Goal: Transaction & Acquisition: Obtain resource

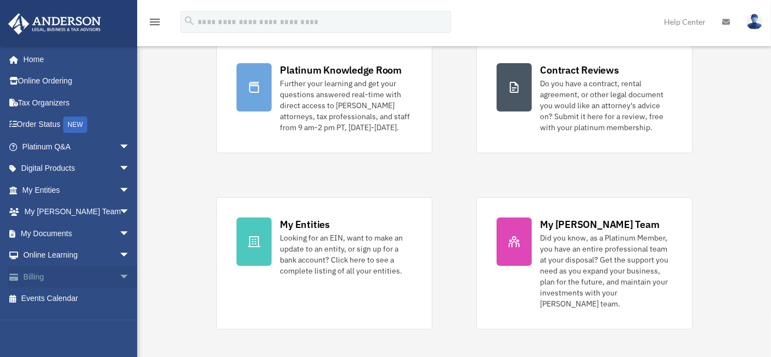
scroll to position [122, 0]
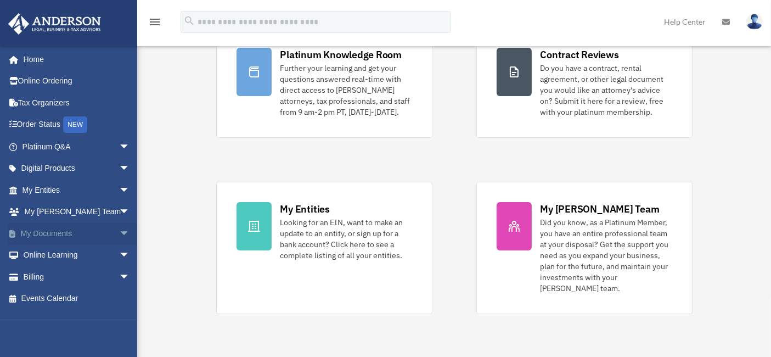
click at [119, 231] on span "arrow_drop_down" at bounding box center [130, 233] width 22 height 22
click at [45, 253] on link "Box" at bounding box center [80, 255] width 131 height 22
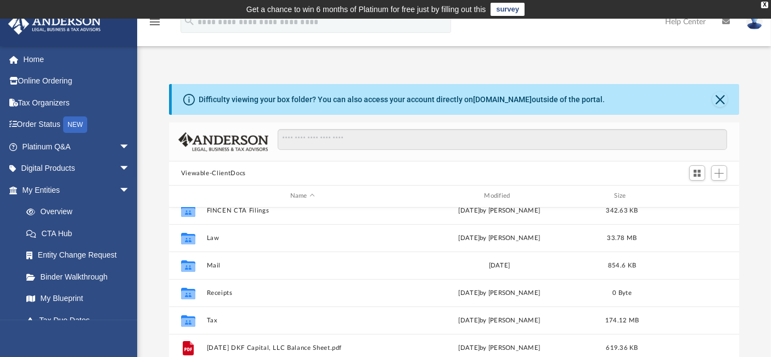
scroll to position [122, 0]
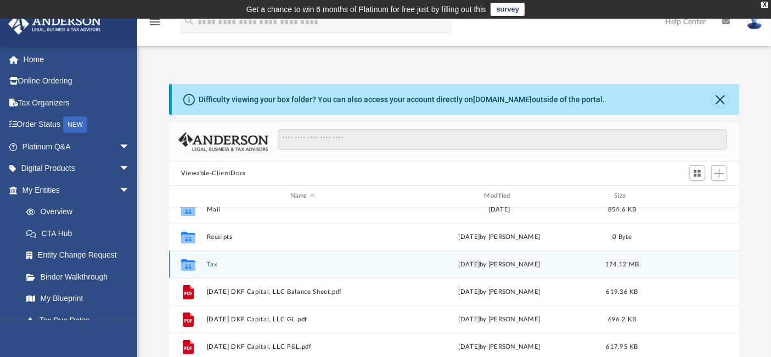
click at [207, 261] on button "Tax" at bounding box center [302, 264] width 192 height 7
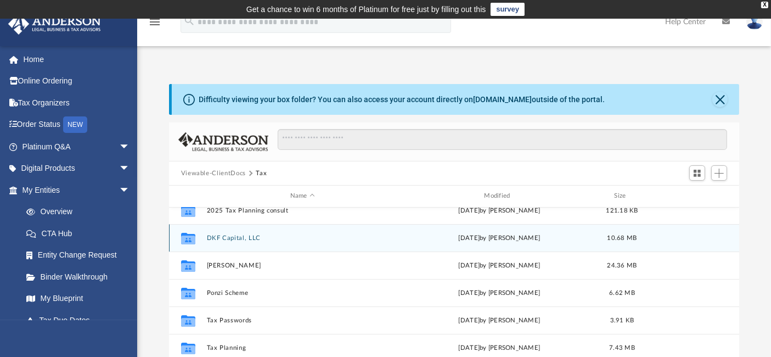
scroll to position [156, 0]
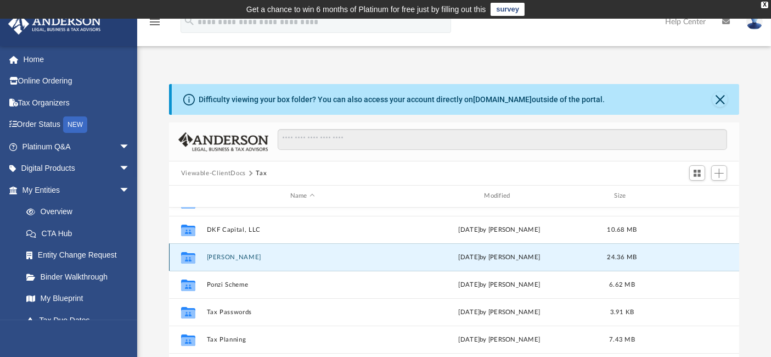
click at [229, 255] on button "[PERSON_NAME]" at bounding box center [302, 257] width 192 height 7
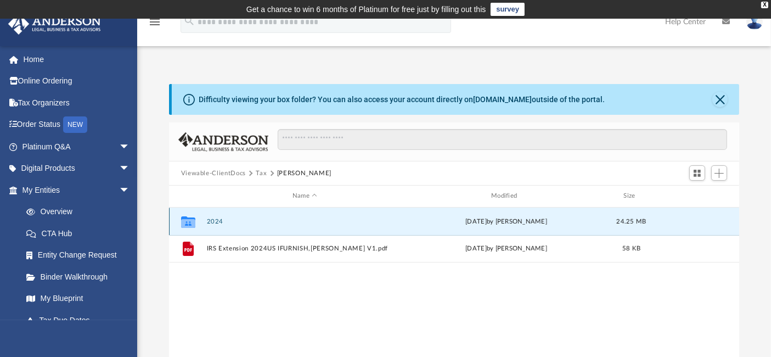
click at [210, 218] on button "2024" at bounding box center [304, 221] width 196 height 7
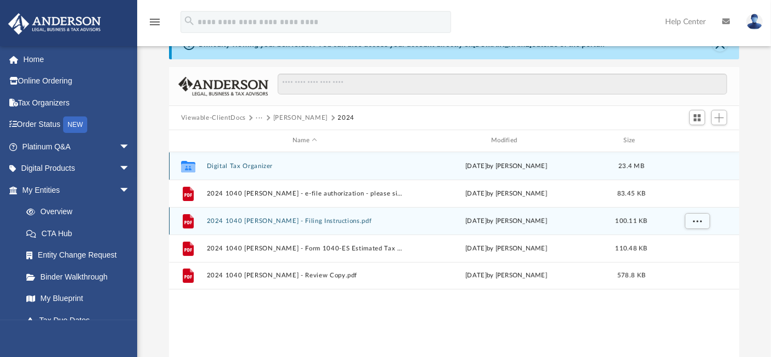
scroll to position [61, 0]
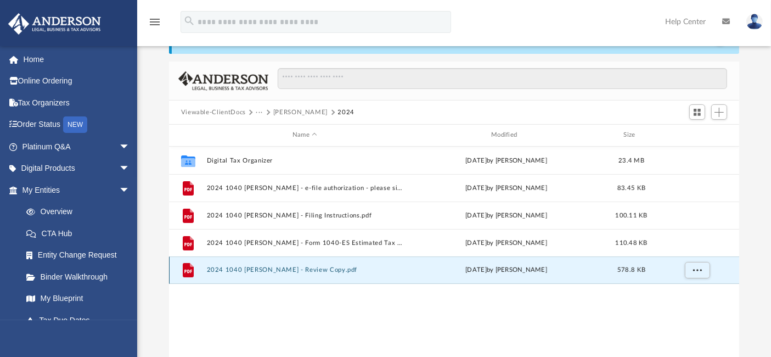
click at [254, 269] on button "2024 1040 [PERSON_NAME] - Review Copy.pdf" at bounding box center [304, 269] width 196 height 7
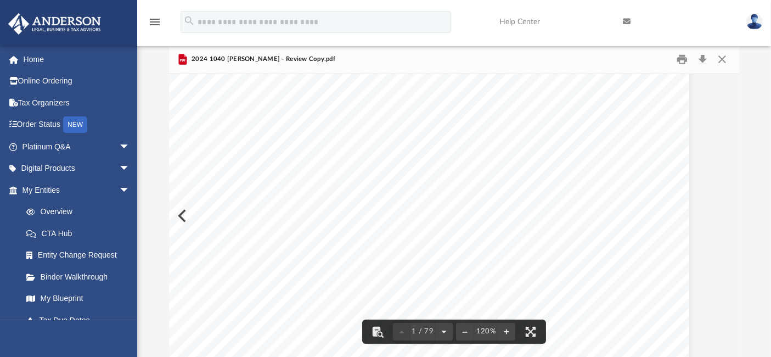
scroll to position [183, 35]
click at [721, 60] on button "Close" at bounding box center [722, 59] width 20 height 17
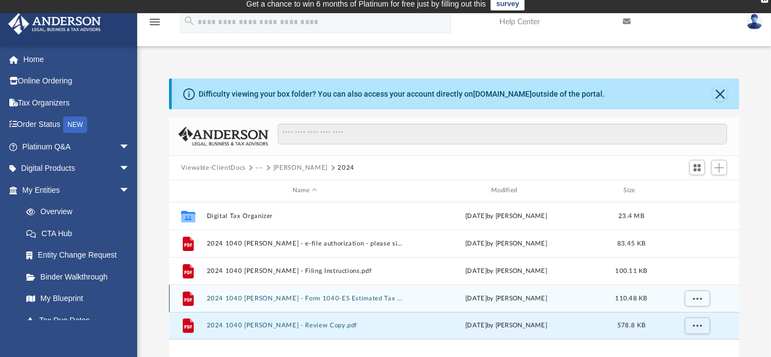
scroll to position [0, 0]
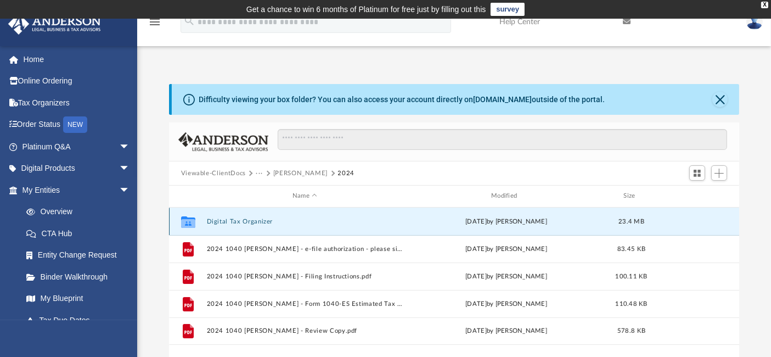
click at [243, 221] on button "Digital Tax Organizer" at bounding box center [304, 221] width 196 height 7
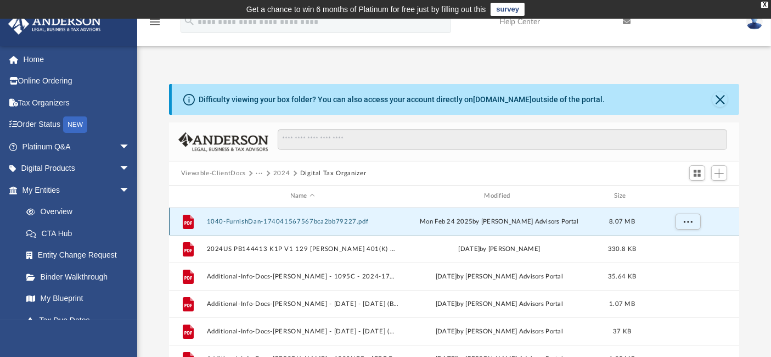
click at [249, 218] on button "1040-FurnishDan-174041567567bca2bb79227.pdf" at bounding box center [302, 221] width 192 height 7
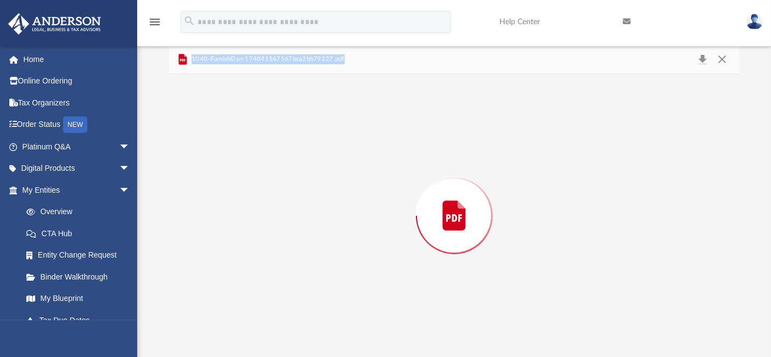
click at [249, 217] on div "Preview" at bounding box center [454, 215] width 571 height 283
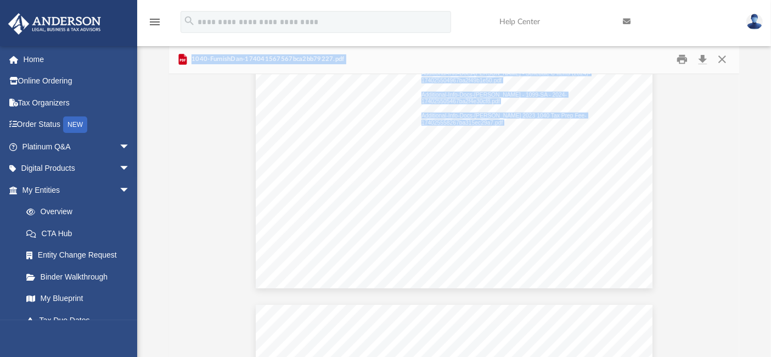
scroll to position [4694, 0]
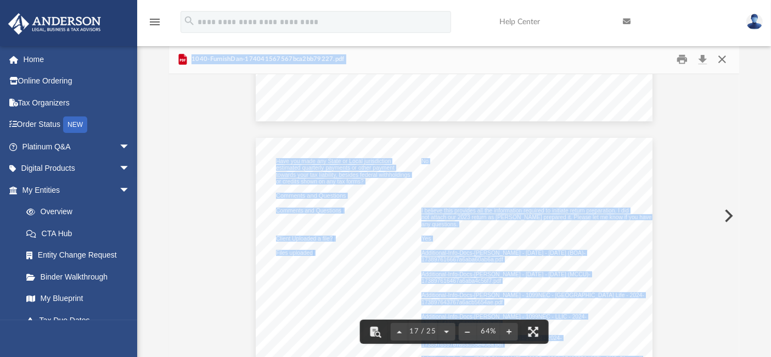
click at [721, 60] on button "Close" at bounding box center [722, 59] width 20 height 17
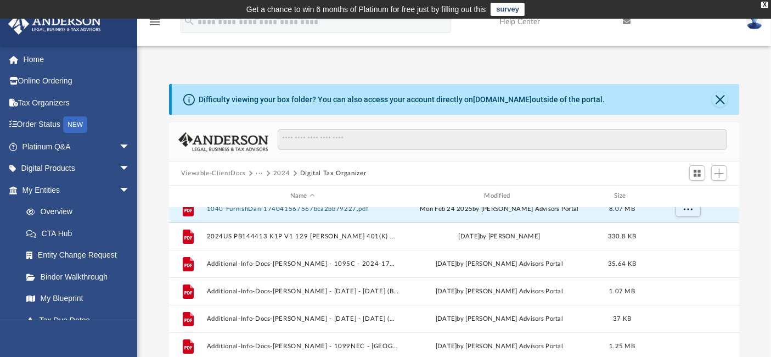
scroll to position [0, 0]
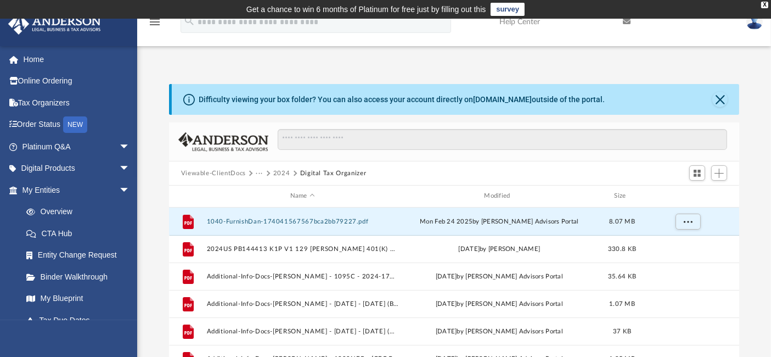
click at [278, 172] on button "2024" at bounding box center [281, 173] width 17 height 10
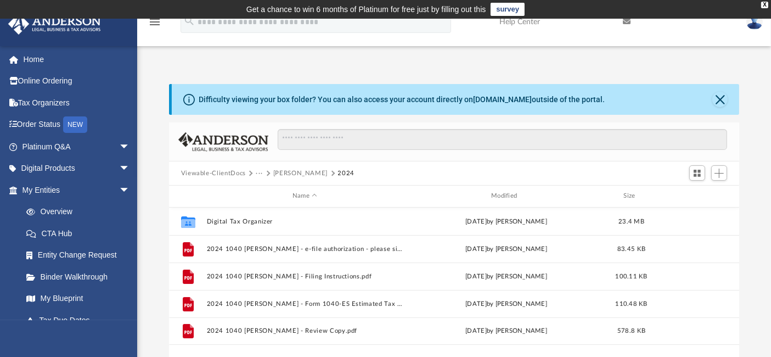
click at [284, 170] on button "[PERSON_NAME]" at bounding box center [300, 173] width 54 height 10
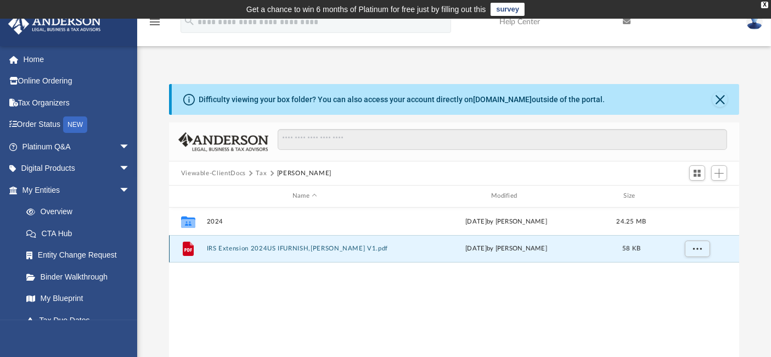
click at [297, 249] on button "IRS Extension 2024US IFURNISH,[PERSON_NAME] V1.pdf" at bounding box center [304, 248] width 196 height 7
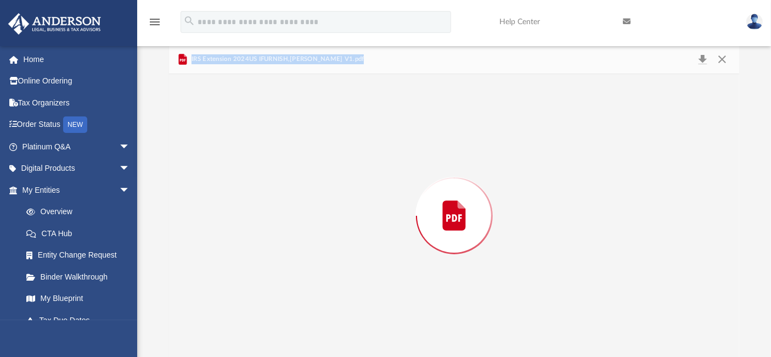
click at [297, 249] on div "Preview" at bounding box center [454, 215] width 571 height 283
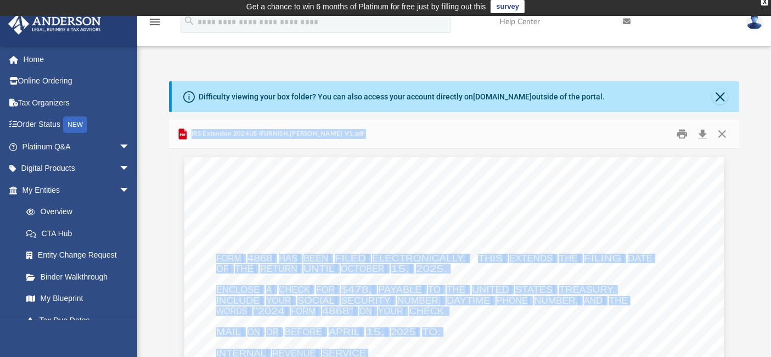
scroll to position [0, 0]
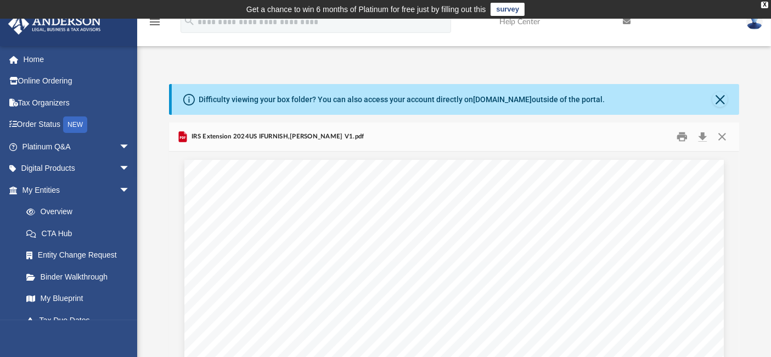
click at [153, 71] on div "Difficulty viewing your box folder? You can also access your account directly o…" at bounding box center [454, 248] width 634 height 374
